Goal: Task Accomplishment & Management: Use online tool/utility

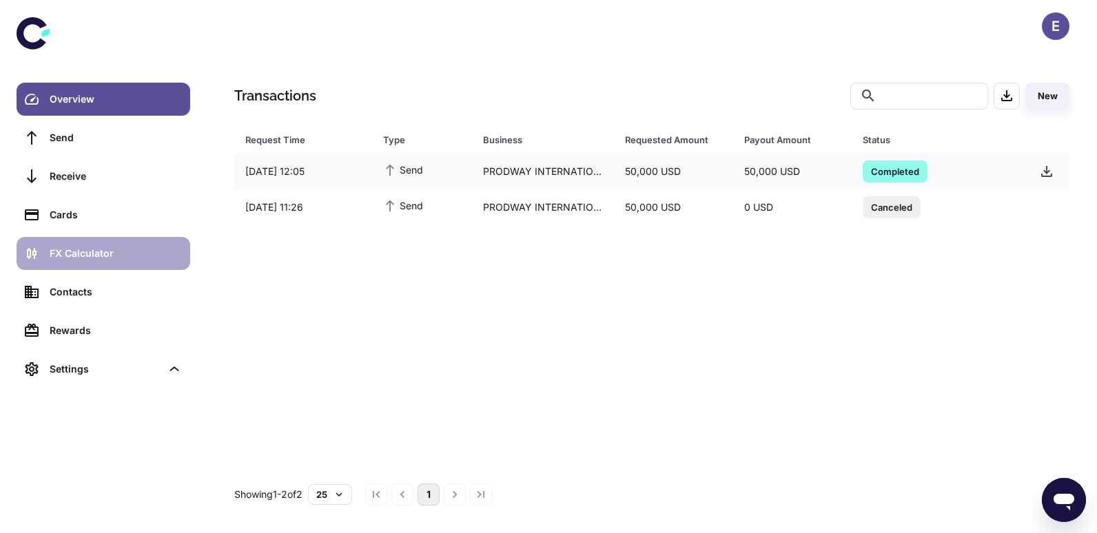
click at [116, 252] on div "FX Calculator" at bounding box center [116, 253] width 132 height 15
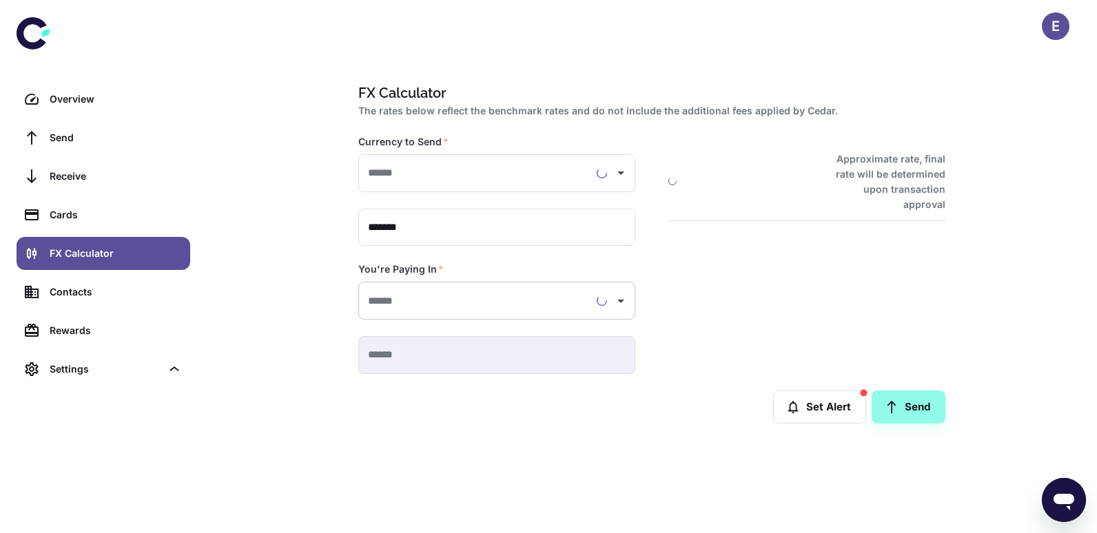
type input "**********"
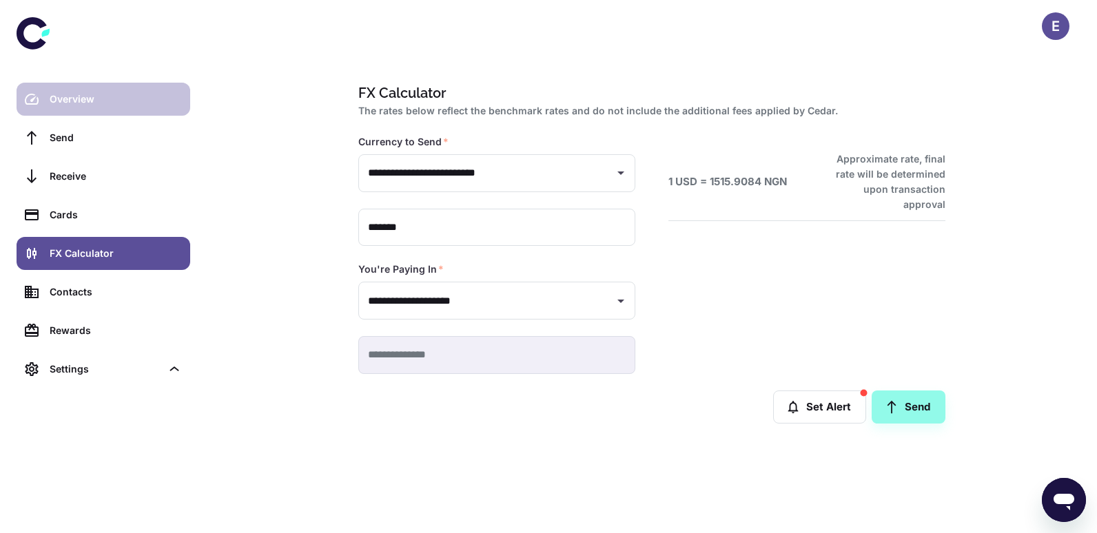
click at [82, 97] on div "Overview" at bounding box center [116, 99] width 132 height 15
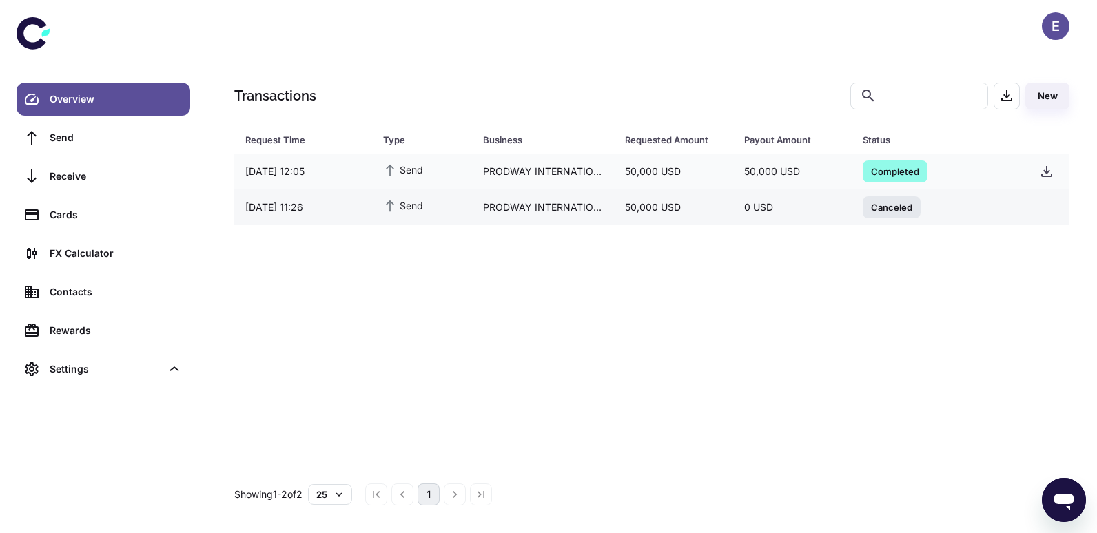
click at [895, 205] on span "Canceled" at bounding box center [891, 207] width 58 height 14
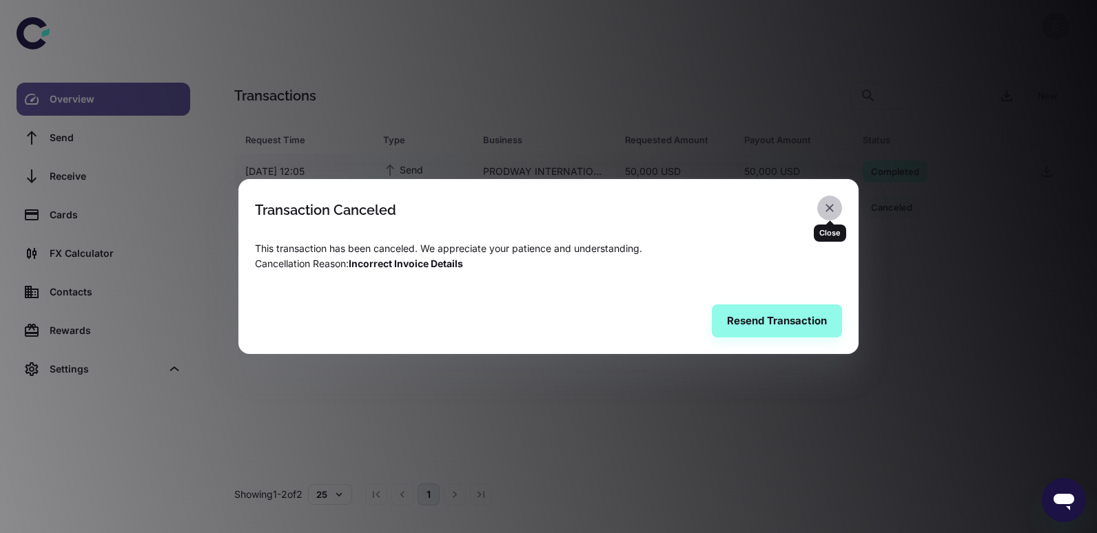
click at [828, 205] on icon "button" at bounding box center [829, 208] width 14 height 14
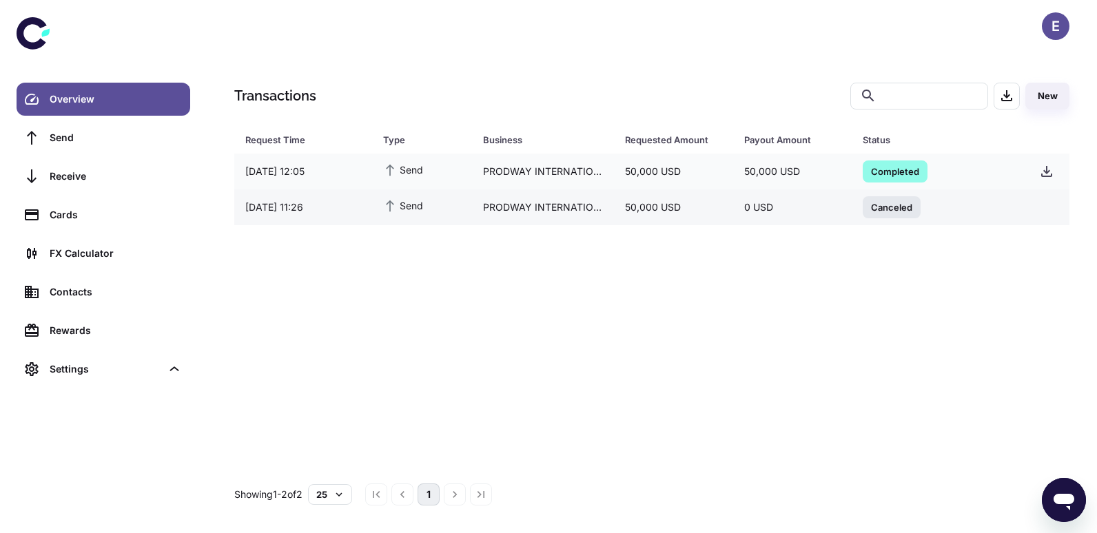
click at [581, 211] on div "PRODWAY INTERNATIONAL" at bounding box center [543, 207] width 143 height 26
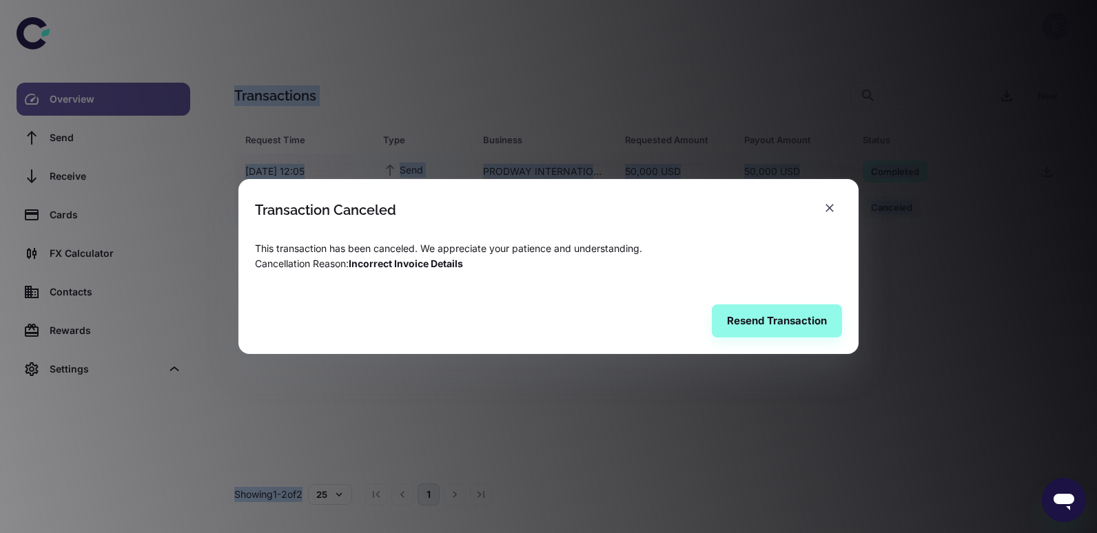
click at [581, 211] on h2 "Transaction Canceled" at bounding box center [548, 201] width 620 height 45
click at [785, 320] on button "Resend Transaction" at bounding box center [777, 320] width 130 height 33
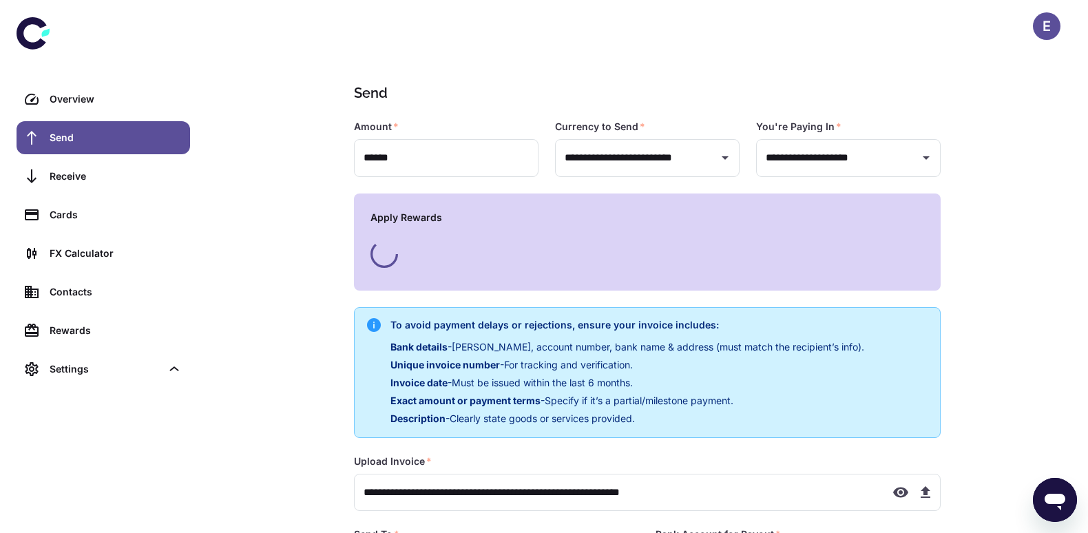
type input "**********"
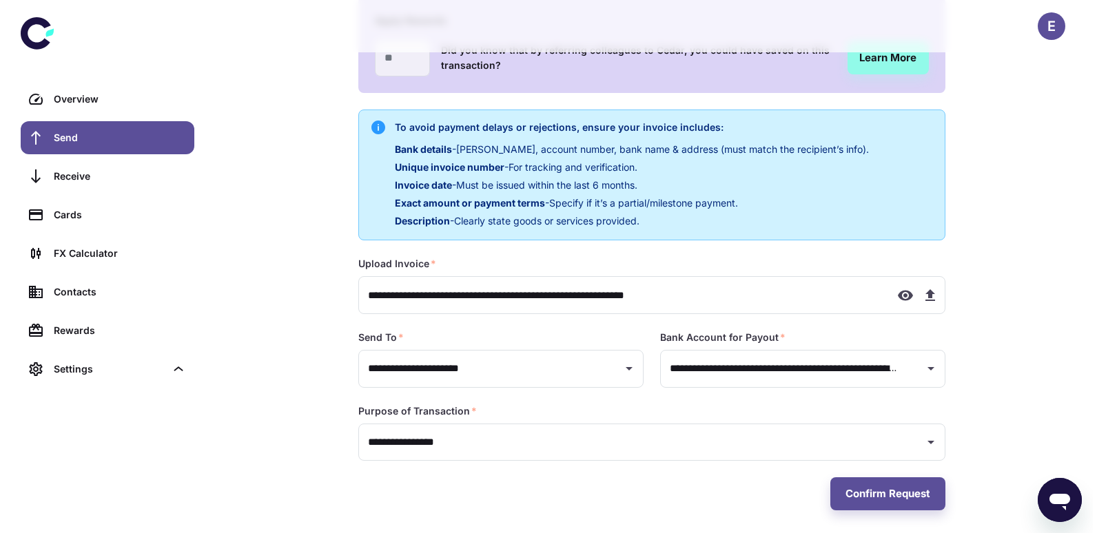
scroll to position [202, 0]
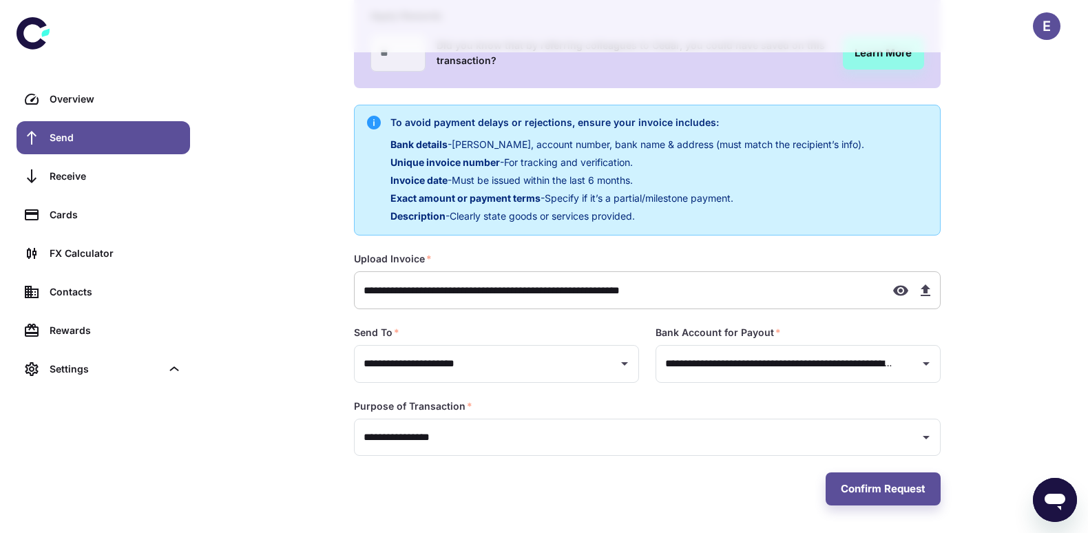
click at [924, 291] on icon "button" at bounding box center [926, 290] width 10 height 12
drag, startPoint x: 497, startPoint y: 287, endPoint x: 802, endPoint y: 267, distance: 305.8
click at [802, 267] on div "**********" at bounding box center [647, 280] width 587 height 57
click at [898, 290] on icon "button" at bounding box center [901, 290] width 17 height 17
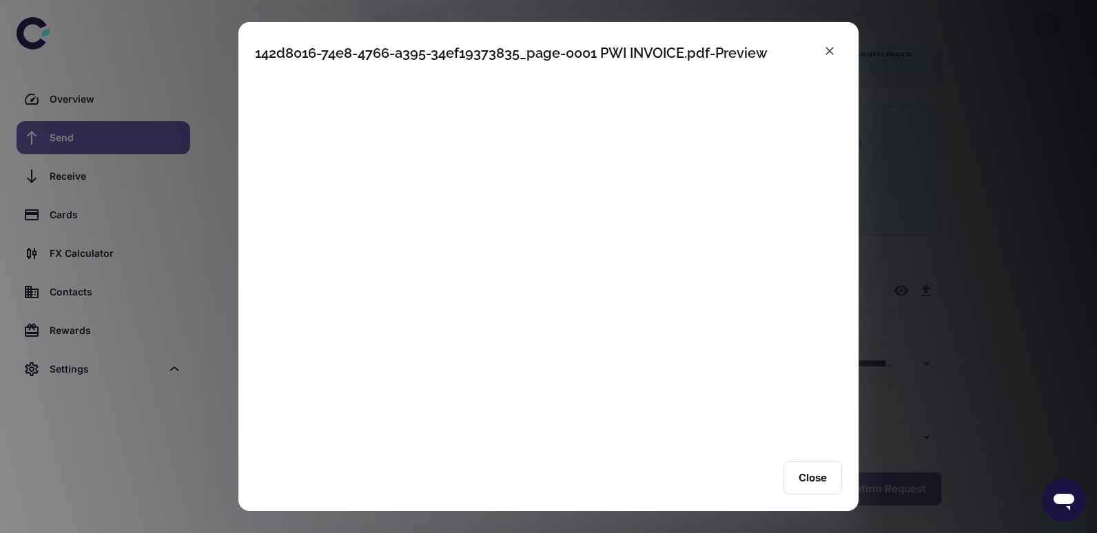
scroll to position [1584, 0]
click at [817, 467] on button "Close" at bounding box center [812, 478] width 59 height 33
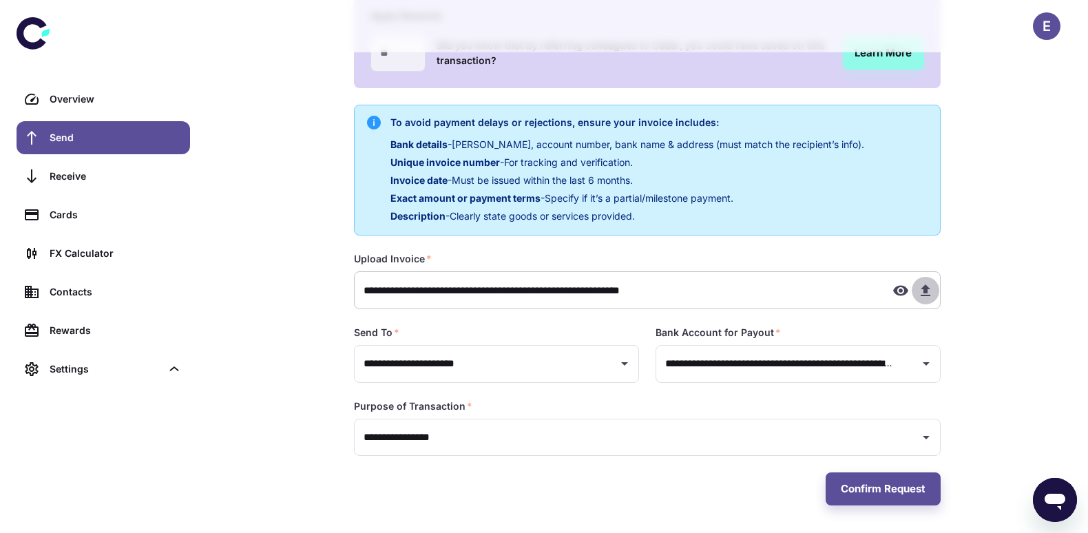
click at [925, 295] on icon "button" at bounding box center [926, 290] width 10 height 12
click at [904, 293] on icon "button" at bounding box center [900, 290] width 15 height 10
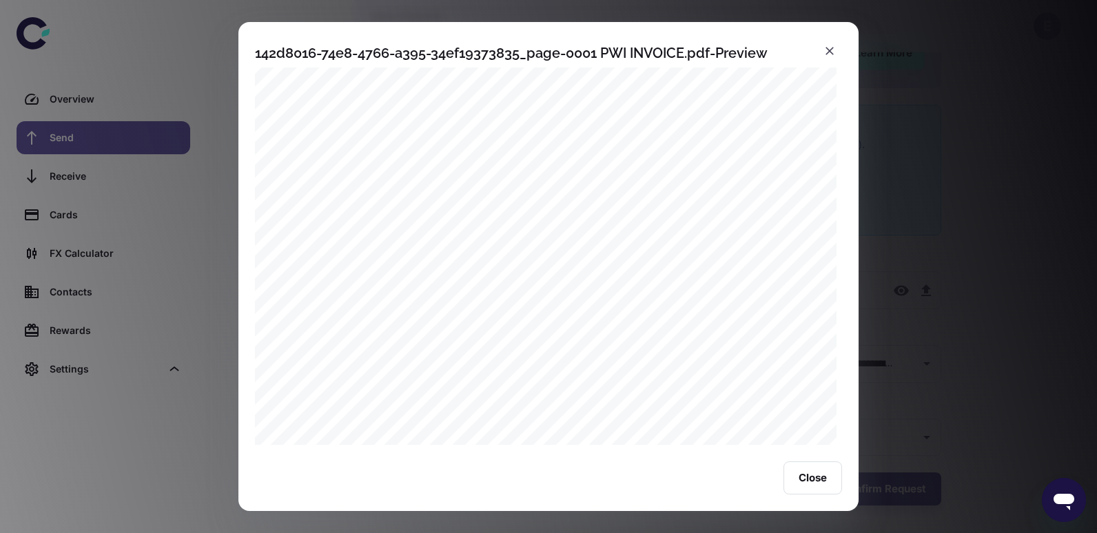
scroll to position [0, 0]
click at [612, 103] on li "pagination navigation" at bounding box center [612, 98] width 32 height 28
click at [546, 107] on button "1" at bounding box center [549, 98] width 28 height 28
click at [504, 102] on li "pagination navigation" at bounding box center [517, 98] width 32 height 28
click at [826, 49] on icon "button" at bounding box center [829, 51] width 14 height 14
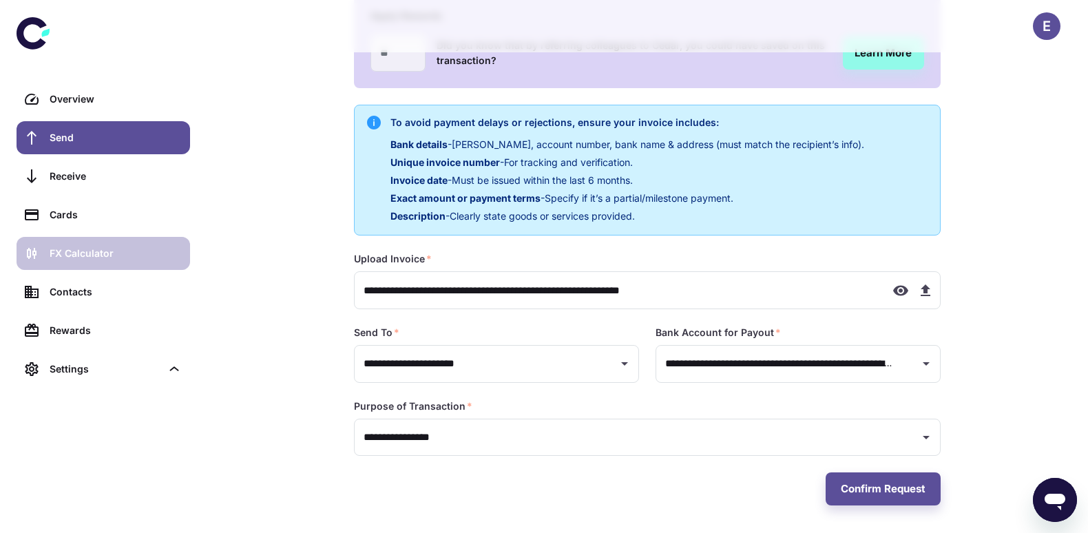
click at [105, 252] on div "FX Calculator" at bounding box center [116, 253] width 132 height 15
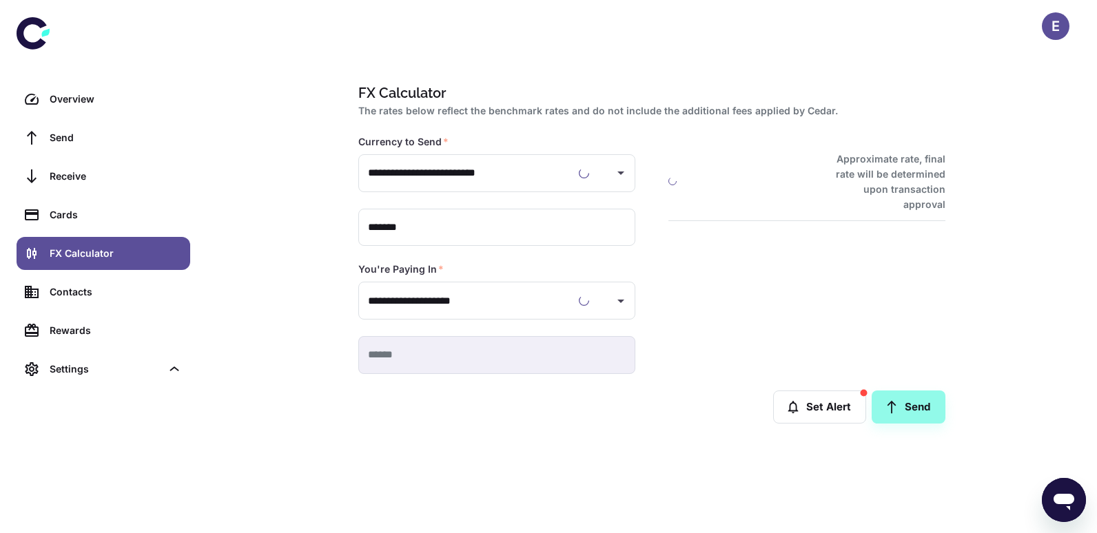
type input "**********"
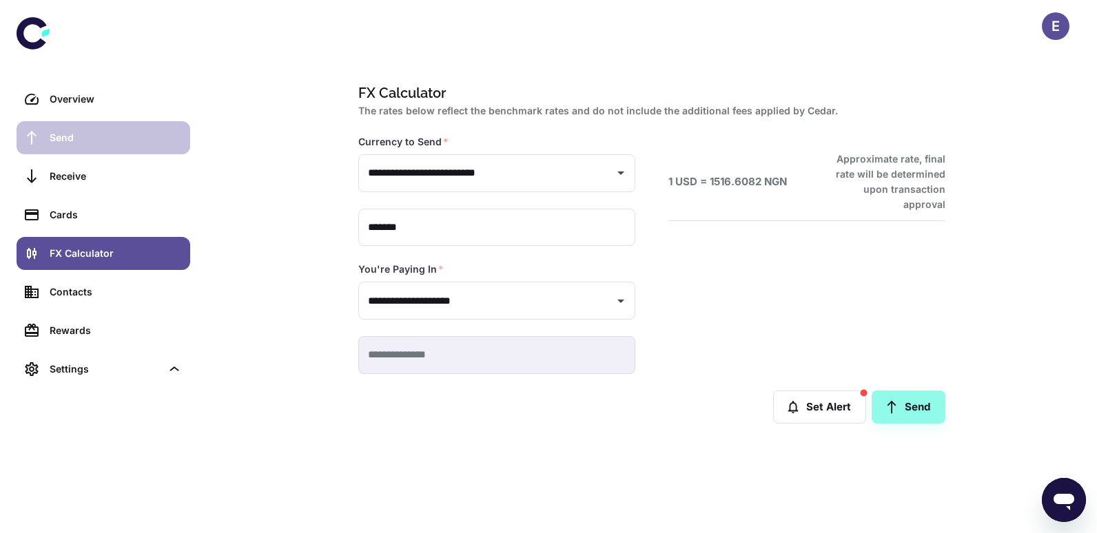
click at [87, 136] on div "Send" at bounding box center [116, 137] width 132 height 15
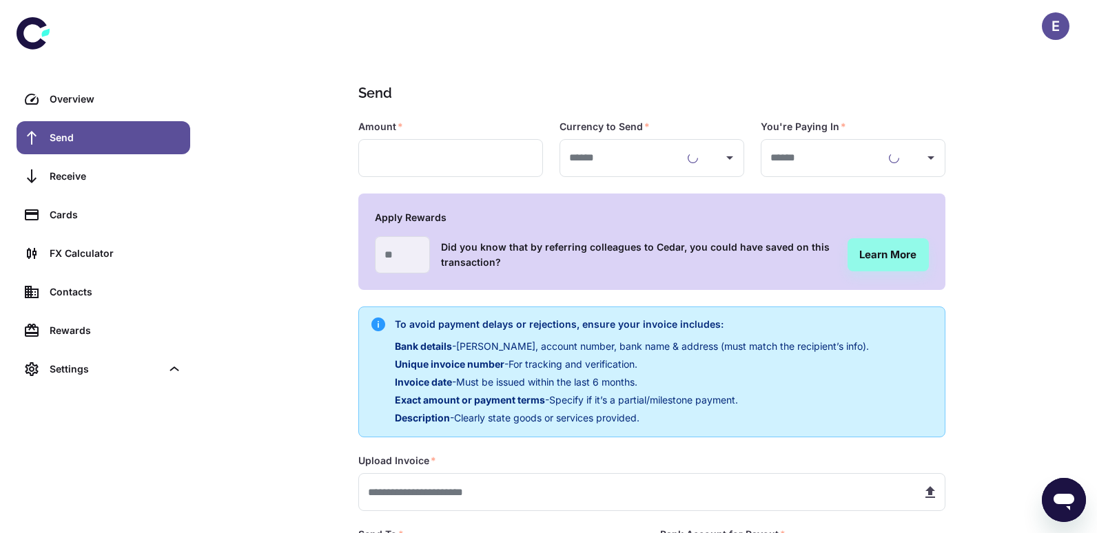
type input "**********"
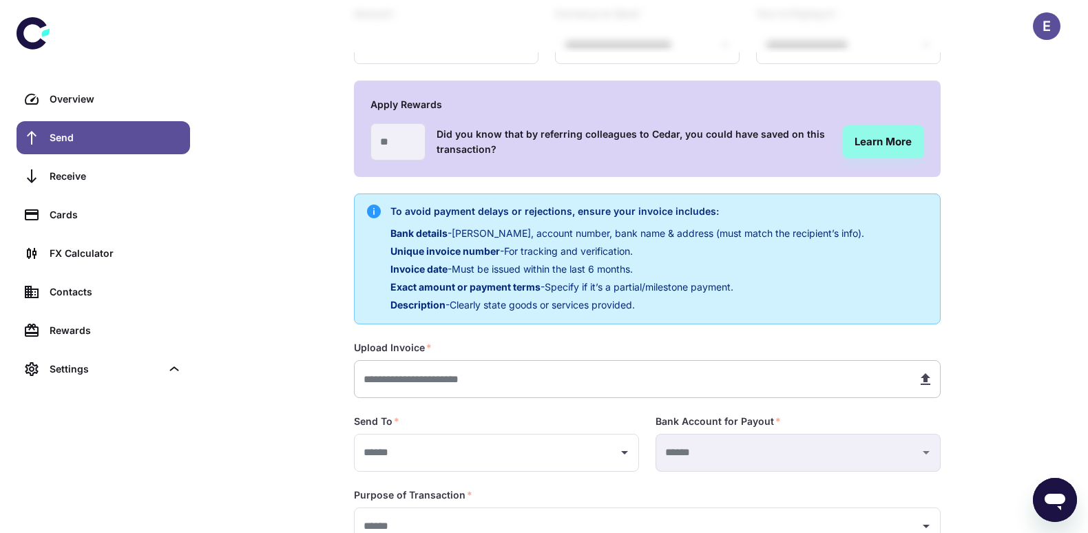
scroll to position [138, 0]
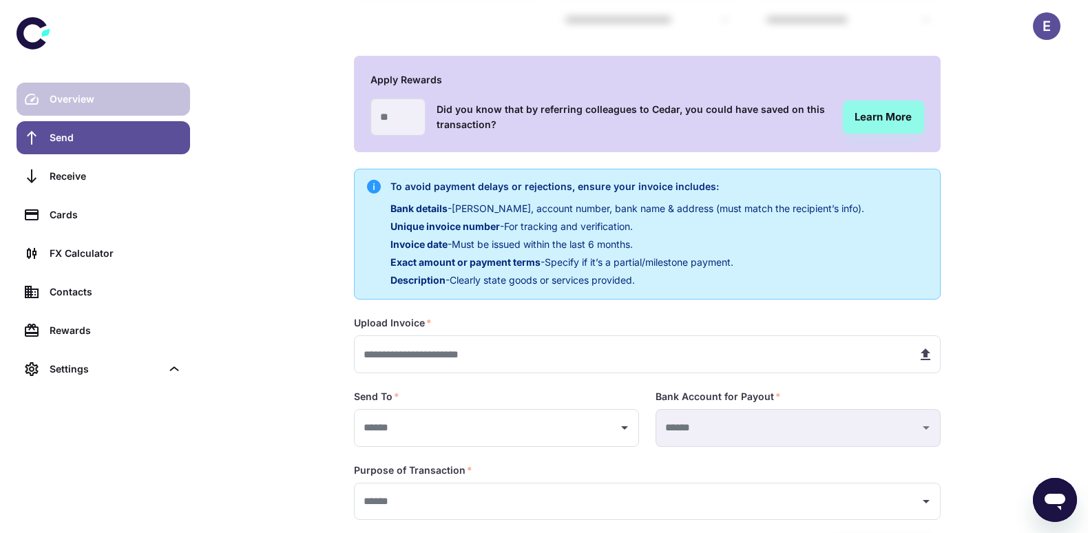
click at [90, 98] on div "Overview" at bounding box center [116, 99] width 132 height 15
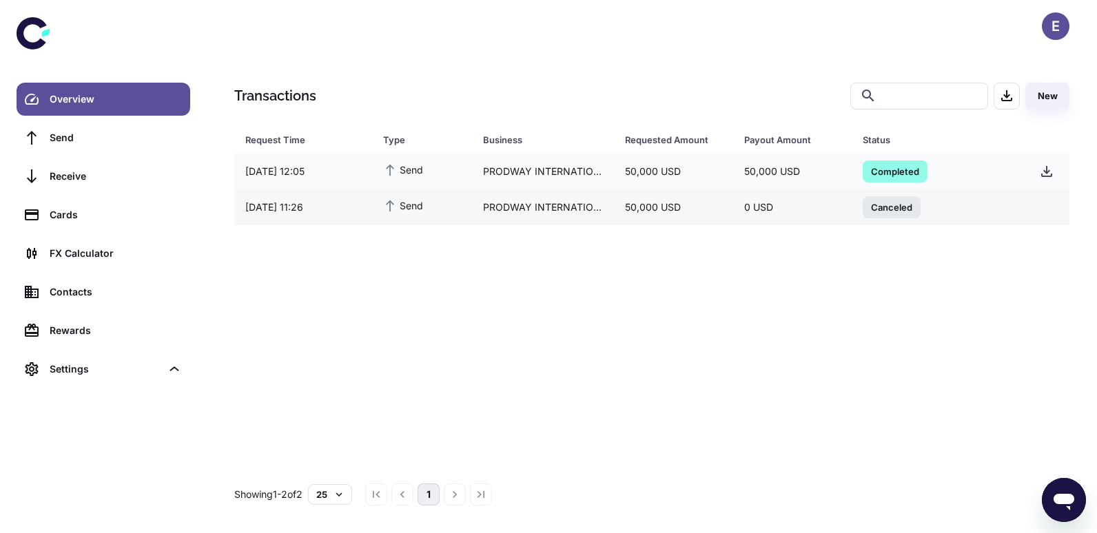
click at [876, 207] on span "Canceled" at bounding box center [891, 207] width 58 height 14
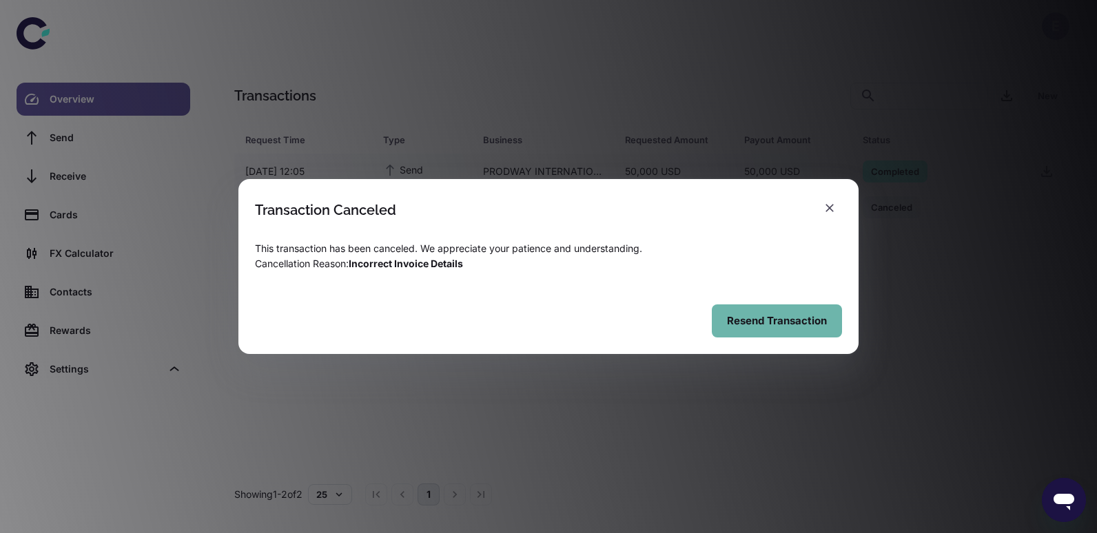
click at [767, 318] on button "Resend Transaction" at bounding box center [777, 320] width 130 height 33
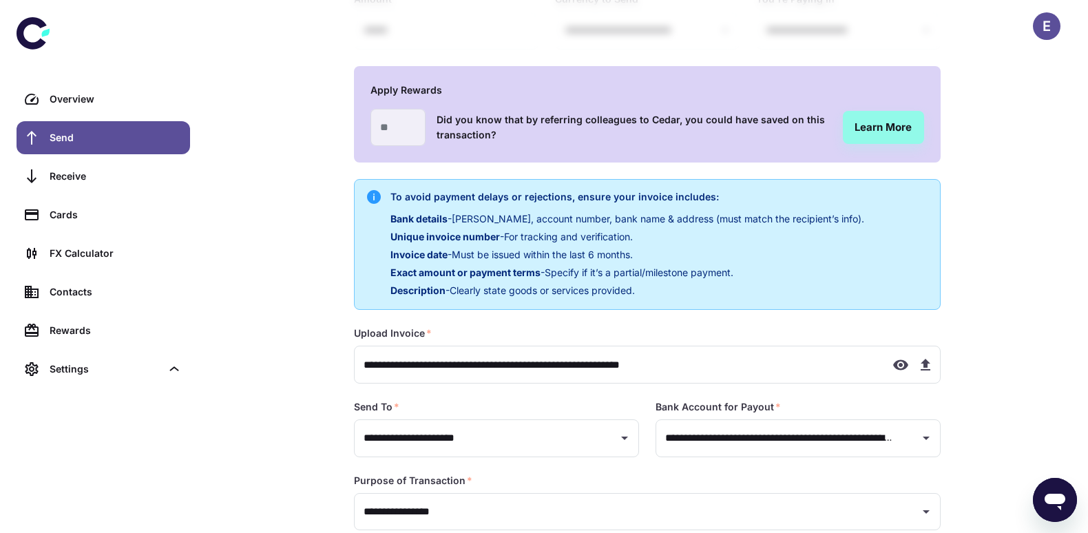
scroll to position [138, 0]
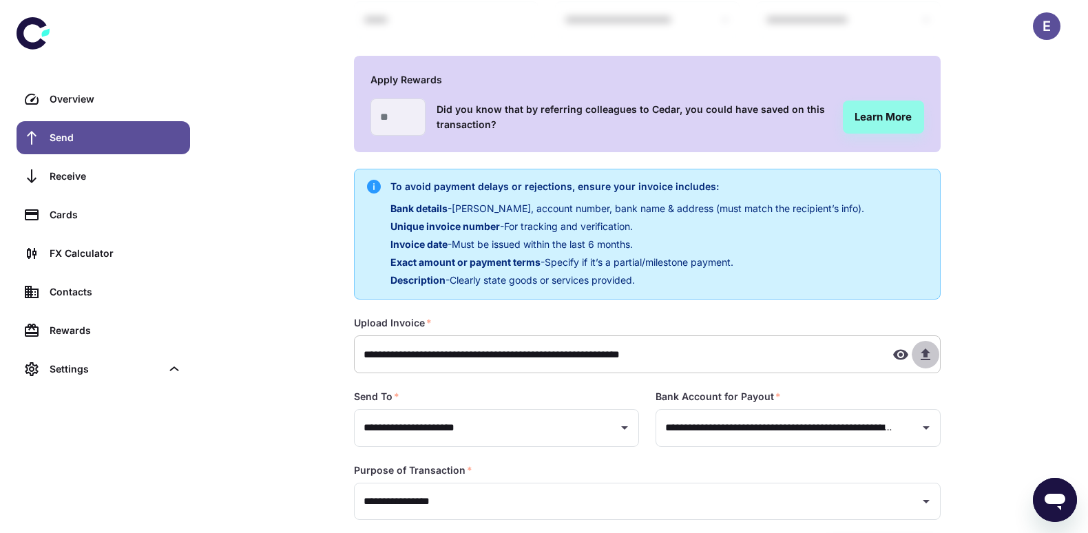
click at [928, 357] on icon "button" at bounding box center [926, 355] width 10 height 12
type input "**********"
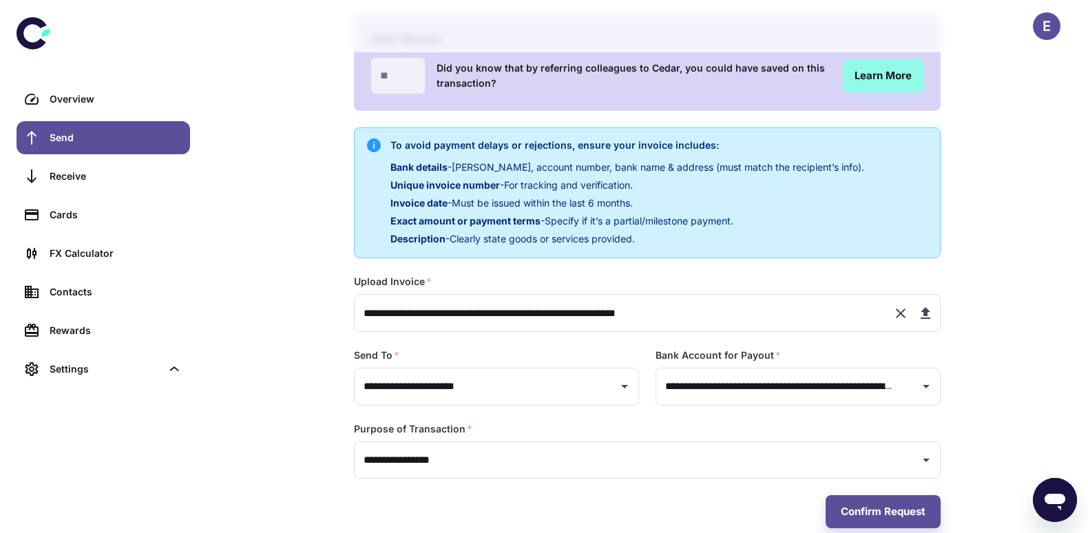
scroll to position [202, 0]
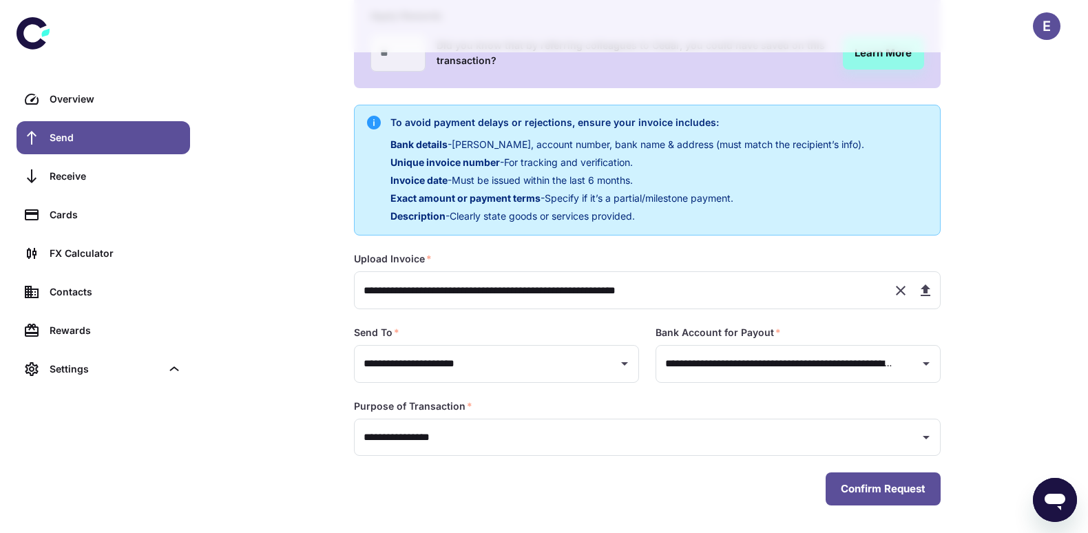
click at [889, 492] on button "Confirm Request" at bounding box center [883, 489] width 115 height 33
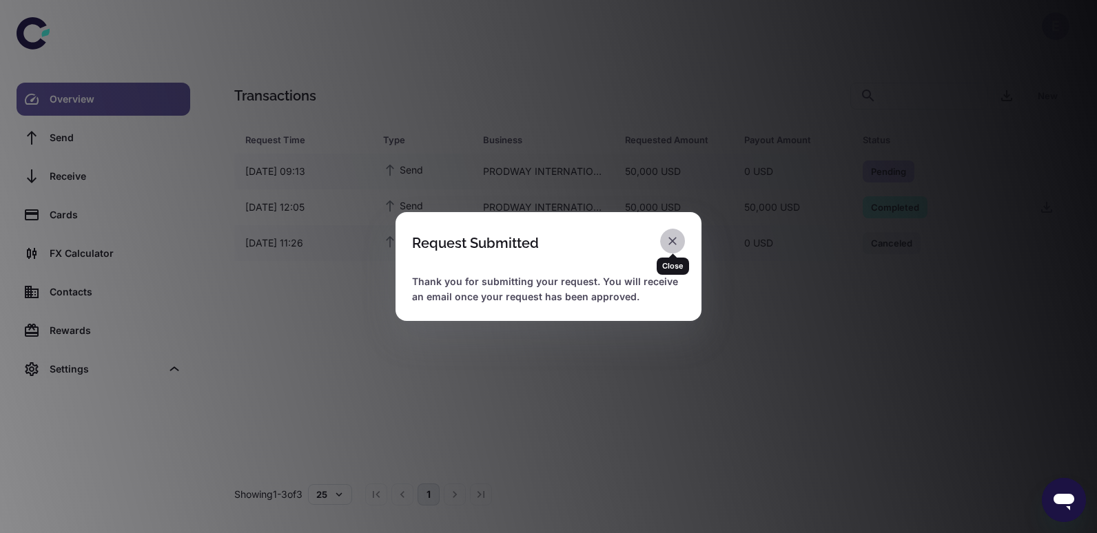
drag, startPoint x: 674, startPoint y: 242, endPoint x: 944, endPoint y: 300, distance: 276.1
click at [673, 242] on icon "button" at bounding box center [672, 241] width 8 height 8
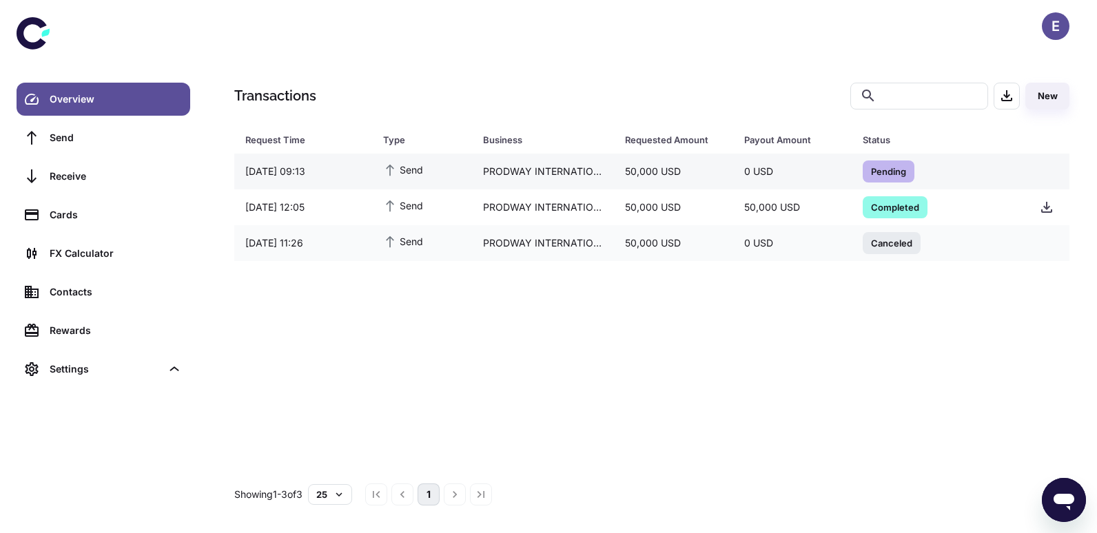
click at [890, 169] on span "Pending" at bounding box center [888, 171] width 52 height 14
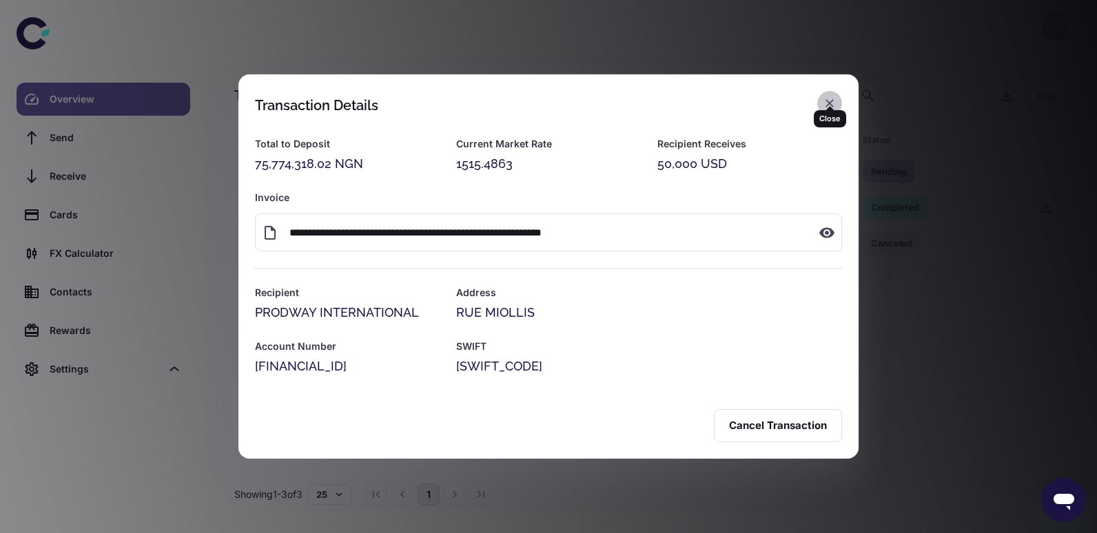
click at [825, 96] on icon "button" at bounding box center [829, 103] width 14 height 14
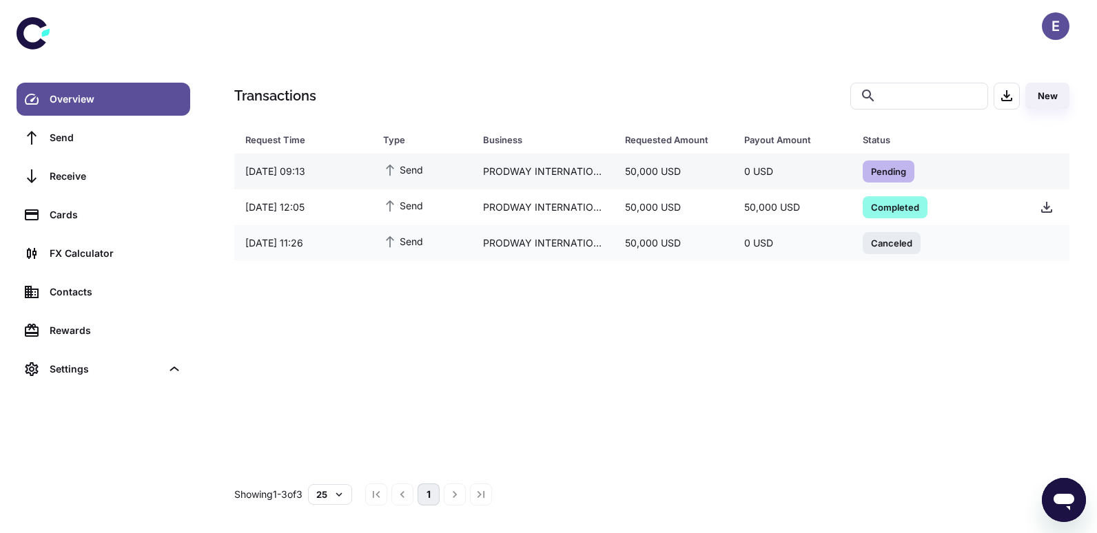
click at [528, 169] on div "PRODWAY INTERNATIONAL" at bounding box center [543, 171] width 143 height 26
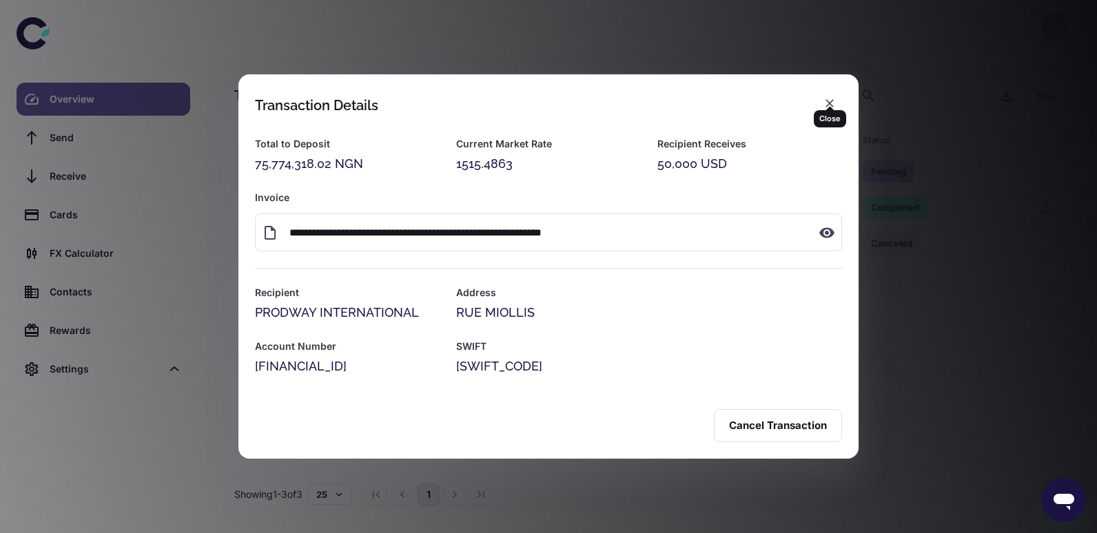
click at [827, 96] on icon "button" at bounding box center [829, 103] width 14 height 14
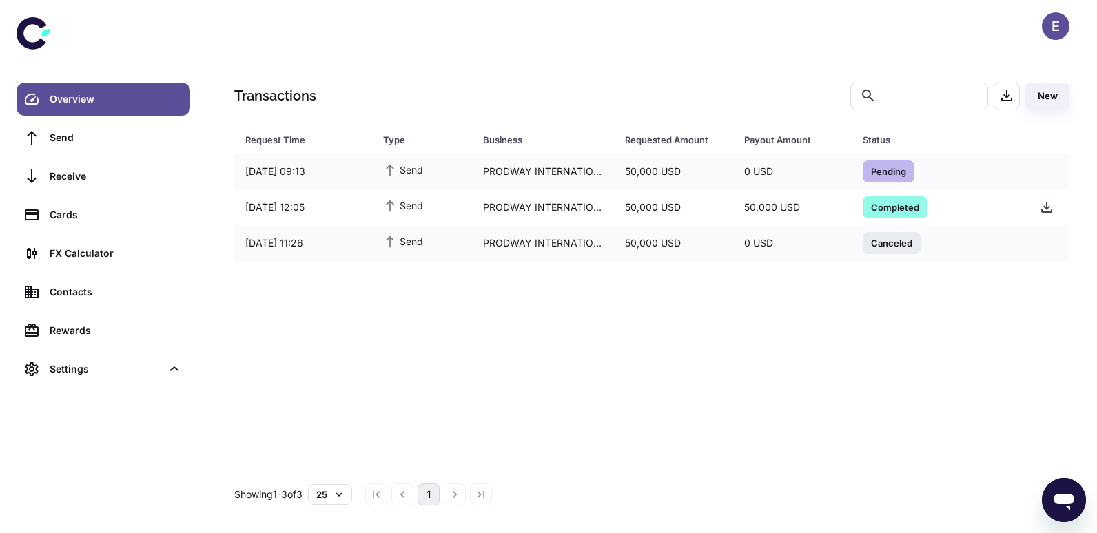
click at [76, 96] on div "Overview" at bounding box center [116, 99] width 132 height 15
click at [98, 259] on div "FX Calculator" at bounding box center [116, 253] width 132 height 15
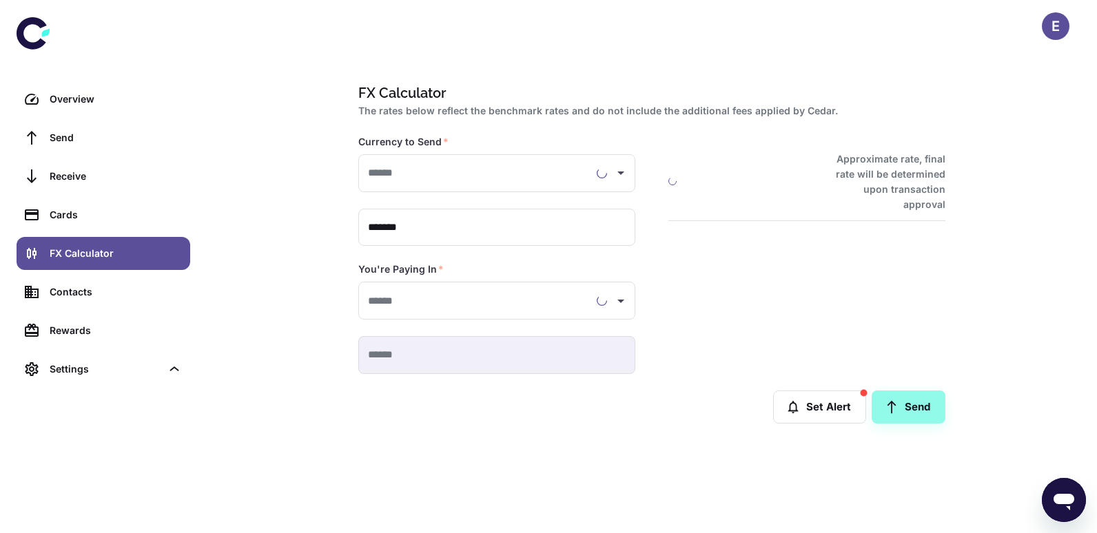
type input "**********"
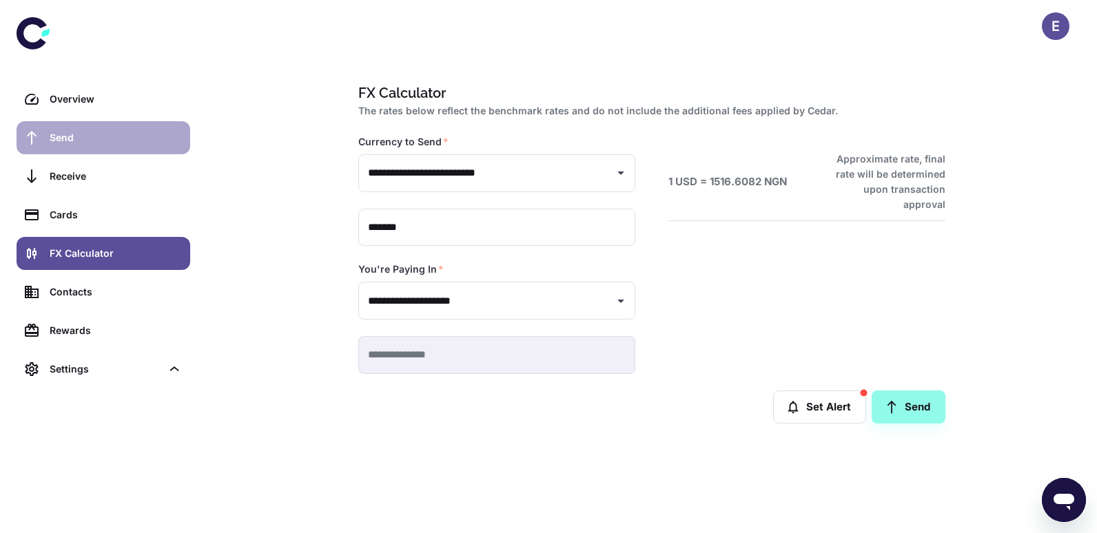
click at [74, 134] on div "Send" at bounding box center [116, 137] width 132 height 15
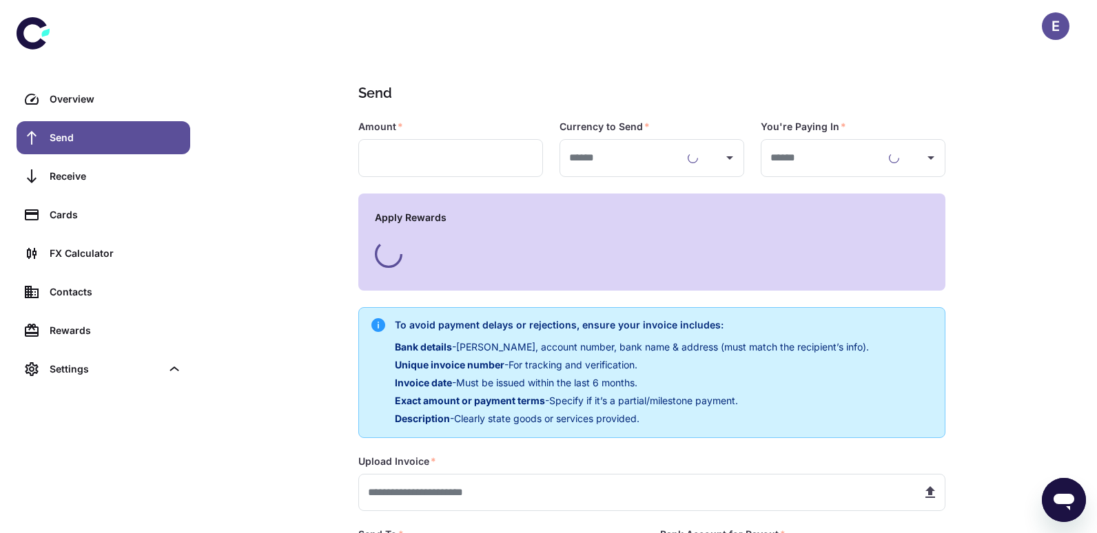
type input "**********"
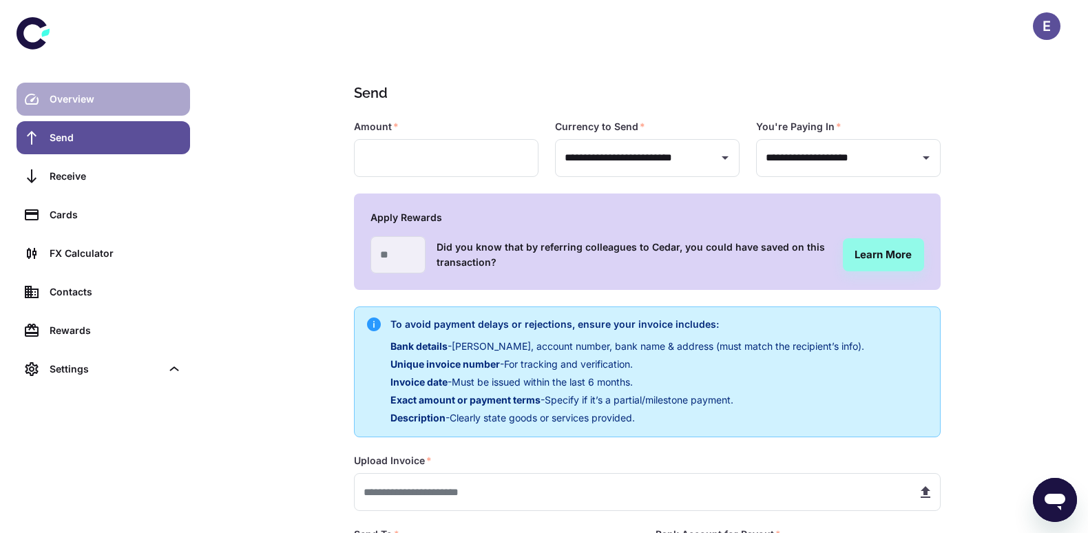
click at [56, 104] on div "Overview" at bounding box center [116, 99] width 132 height 15
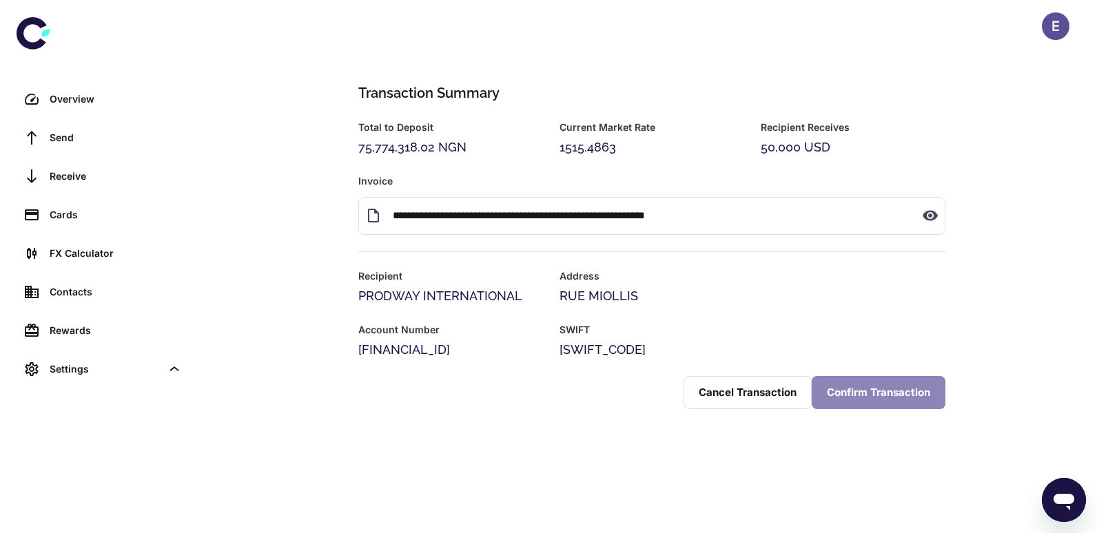
click at [865, 409] on button "Confirm Transaction" at bounding box center [878, 392] width 134 height 33
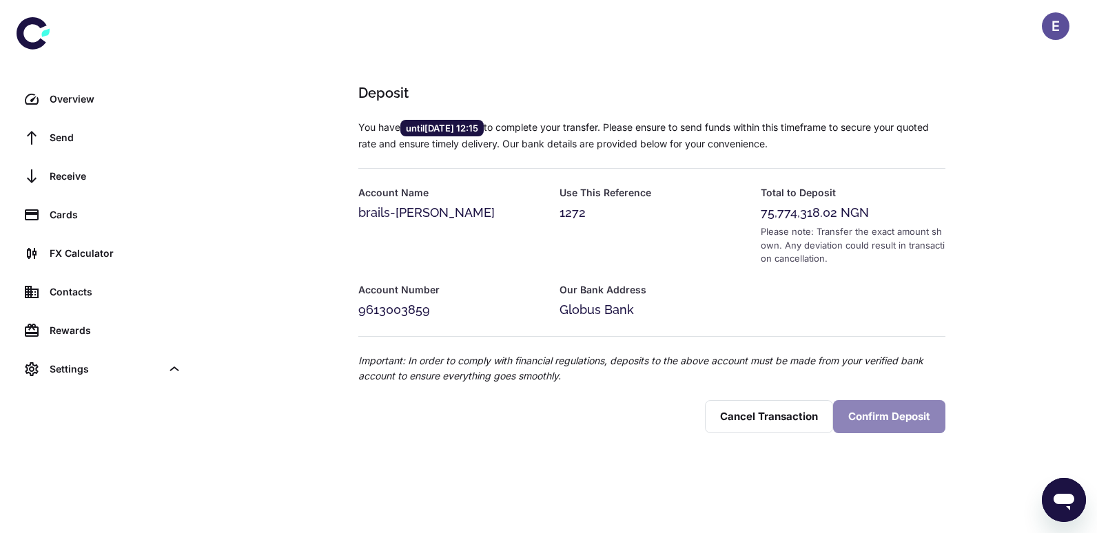
click at [891, 420] on button "Confirm Deposit" at bounding box center [889, 416] width 112 height 33
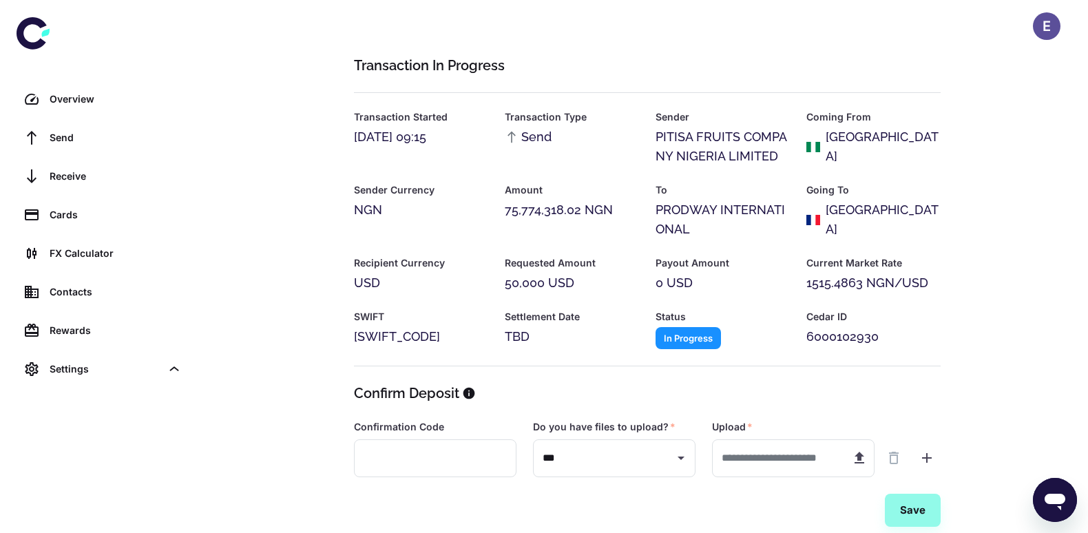
scroll to position [49, 0]
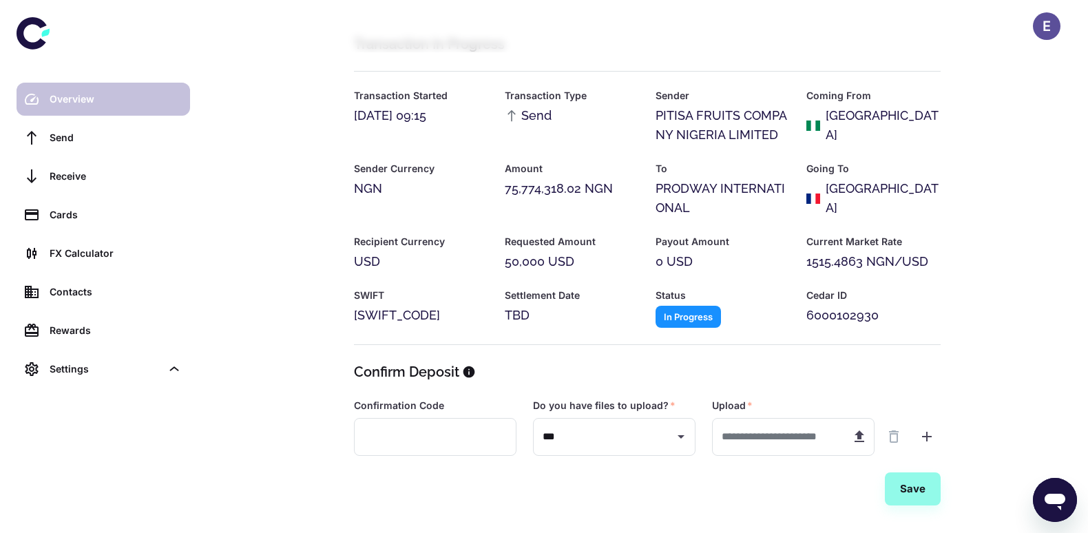
click at [86, 105] on div "Overview" at bounding box center [116, 99] width 132 height 15
